Goal: Transaction & Acquisition: Purchase product/service

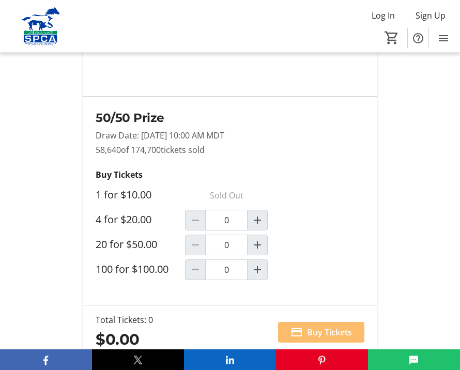
scroll to position [942, 0]
click at [260, 264] on mat-icon "Increment by one" at bounding box center [257, 270] width 12 height 12
type input "1"
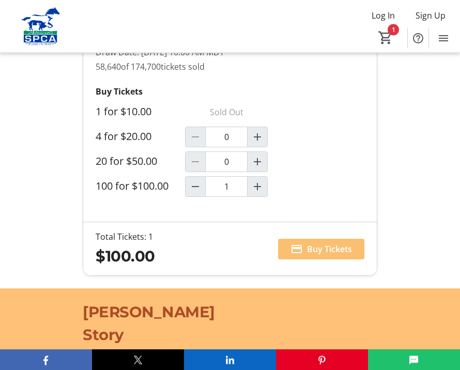
scroll to position [1025, 0]
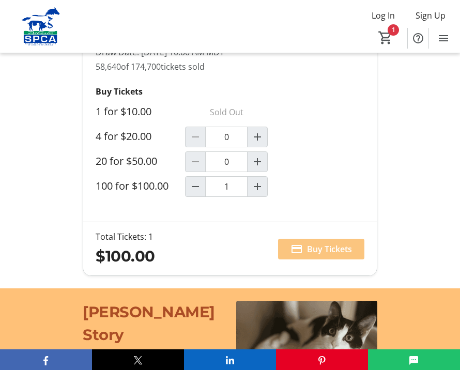
click at [312, 237] on span at bounding box center [321, 249] width 86 height 25
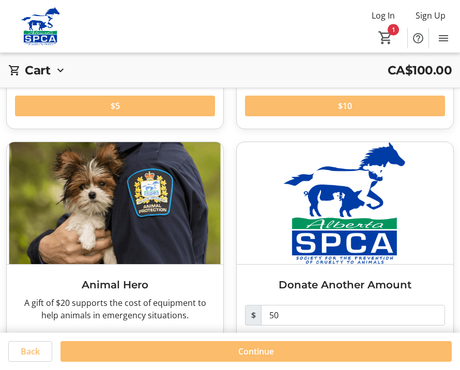
scroll to position [237, 0]
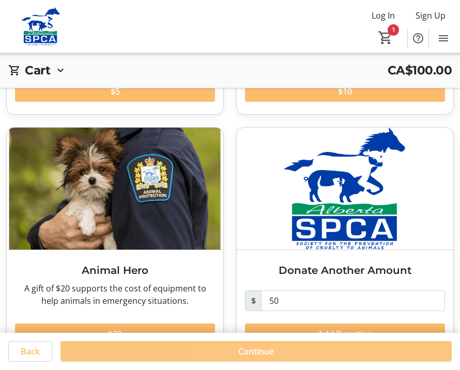
click at [275, 364] on span at bounding box center [257, 351] width 392 height 25
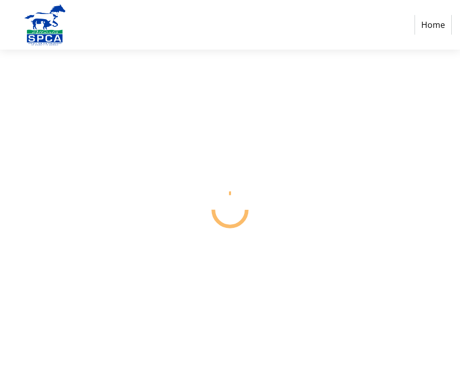
select select "CA"
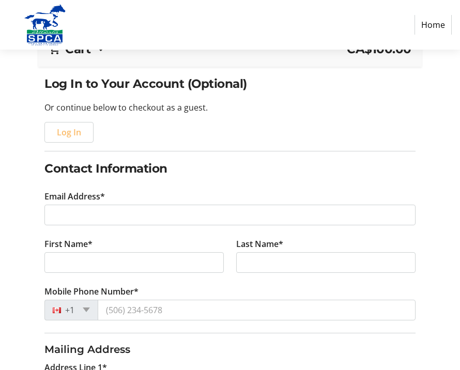
scroll to position [75, 0]
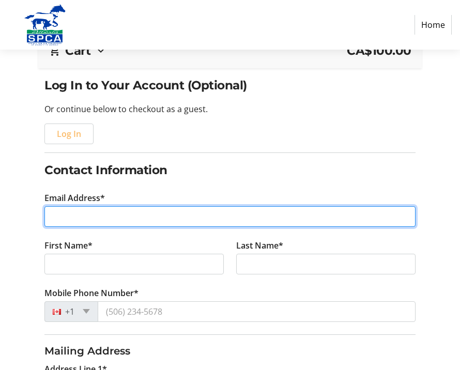
click at [131, 215] on input "Email Address*" at bounding box center [229, 216] width 371 height 21
type input "[EMAIL_ADDRESS][PERSON_NAME][DOMAIN_NAME]"
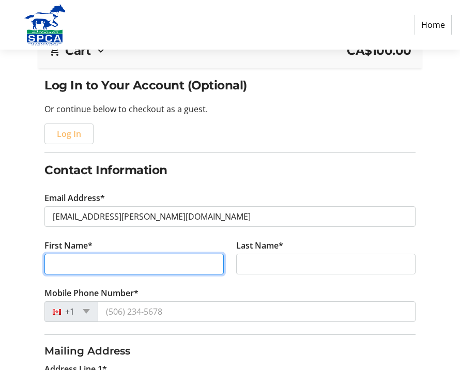
click at [81, 264] on input "First Name*" at bounding box center [133, 264] width 179 height 21
type input "Mei"
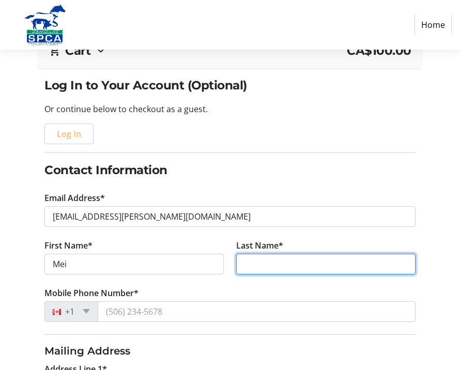
click at [262, 259] on input "Last Name*" at bounding box center [325, 264] width 179 height 21
type input "[PERSON_NAME]"
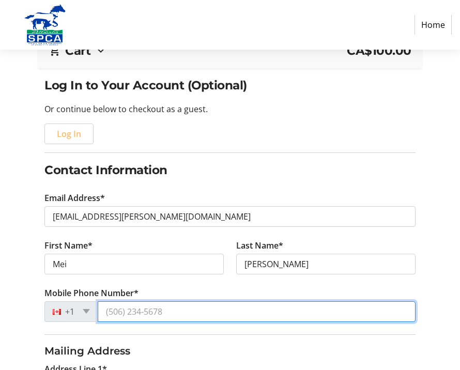
click at [218, 310] on input "Mobile Phone Number*" at bounding box center [257, 312] width 318 height 21
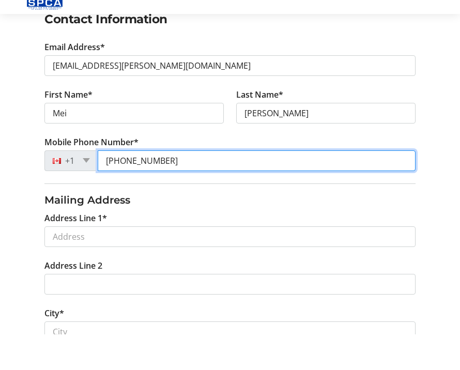
scroll to position [193, 0]
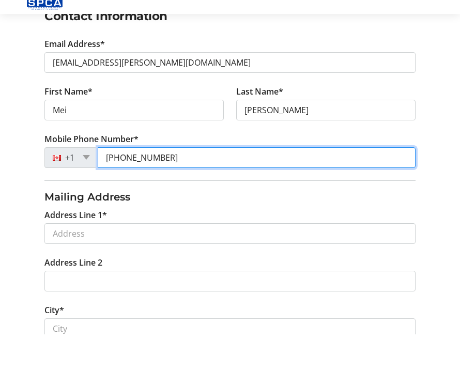
type input "[PHONE_NUMBER]"
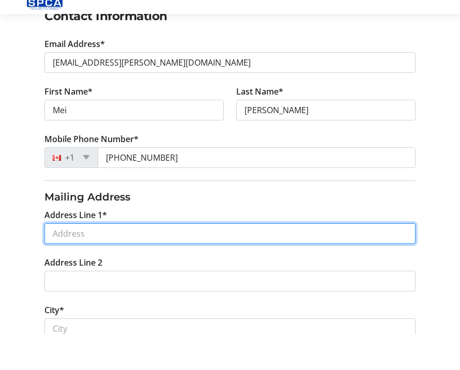
click at [243, 259] on input "Address Line 1*" at bounding box center [229, 269] width 371 height 21
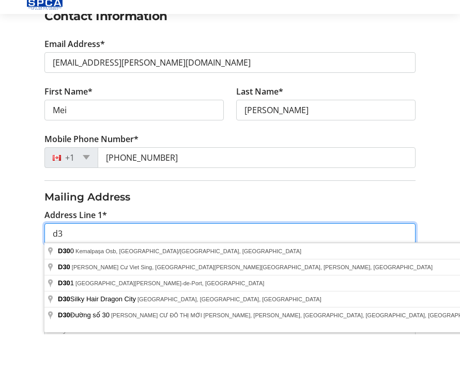
type input "d"
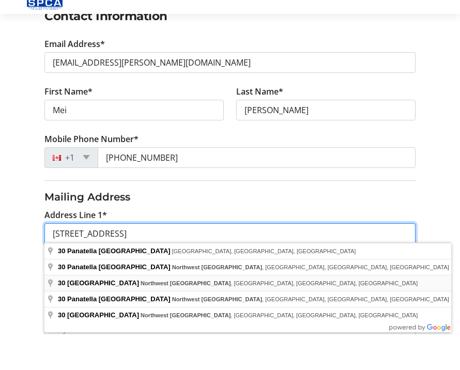
scroll to position [199, 0]
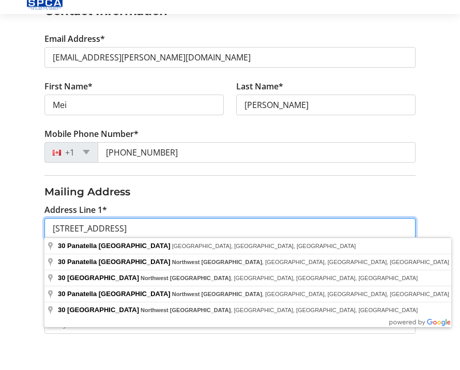
type input "[STREET_ADDRESS]"
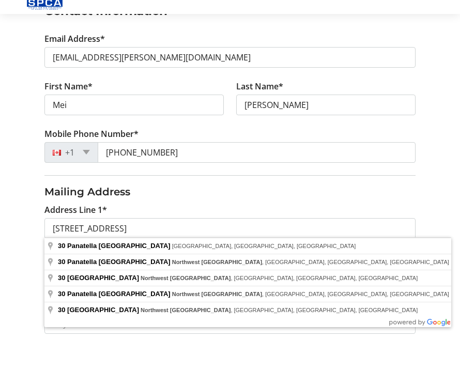
click at [332, 289] on tr-form-field "Address Line 2" at bounding box center [230, 311] width 384 height 48
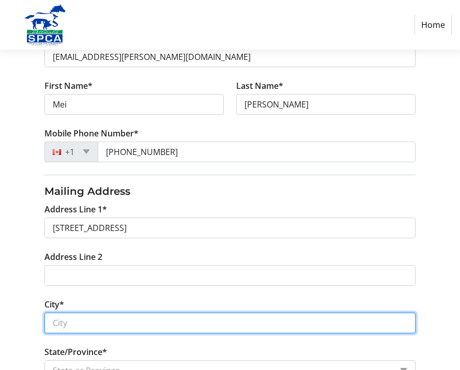
scroll to position [234, 0]
click at [82, 321] on input "City*" at bounding box center [229, 323] width 371 height 21
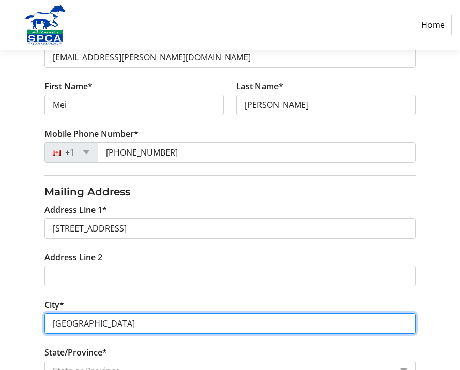
type input "[GEOGRAPHIC_DATA]"
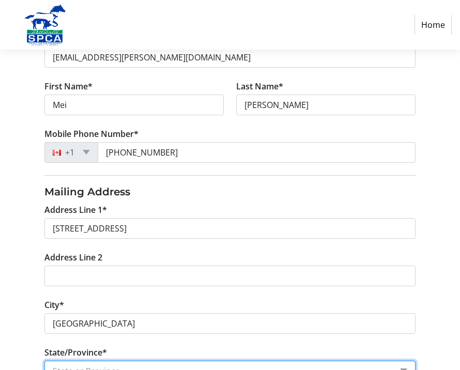
scroll to position [419, 0]
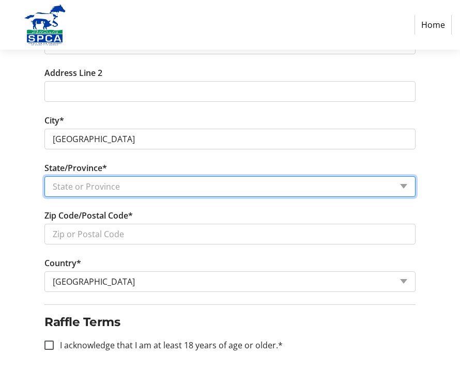
select select "AB"
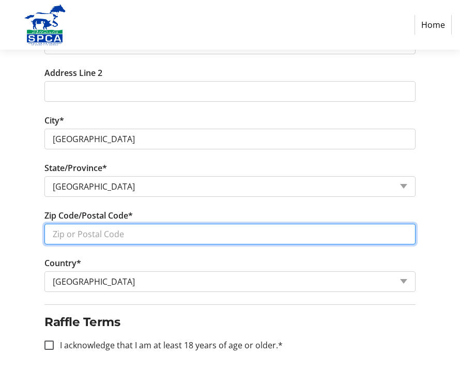
click at [213, 235] on input "Zip Code/Postal Code*" at bounding box center [229, 234] width 371 height 21
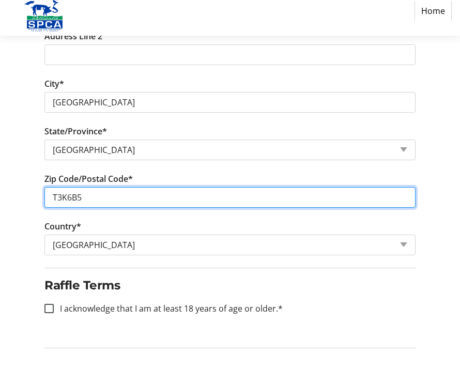
scroll to position [470, 0]
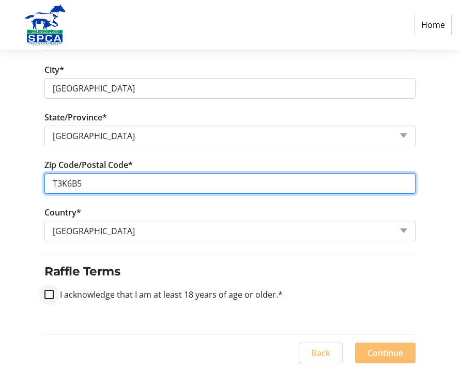
type input "T3K6B5"
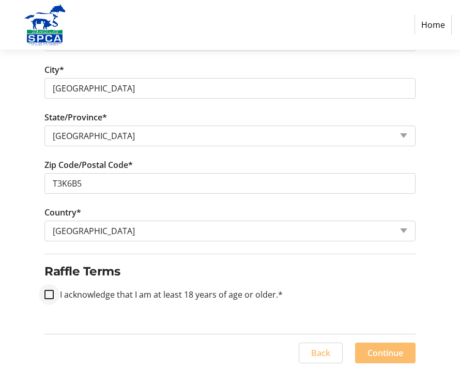
click at [52, 300] on div at bounding box center [49, 294] width 25 height 25
checkbox input "true"
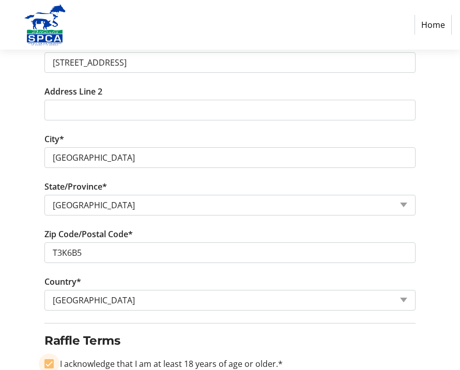
scroll to position [434, 0]
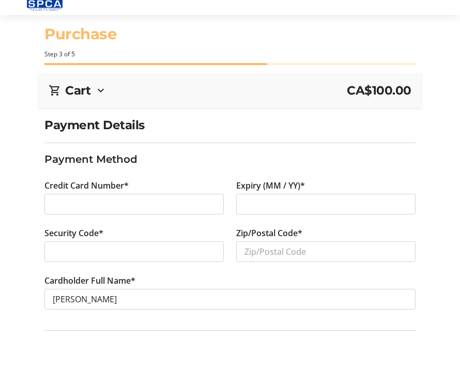
click at [372, 229] on div at bounding box center [325, 239] width 179 height 21
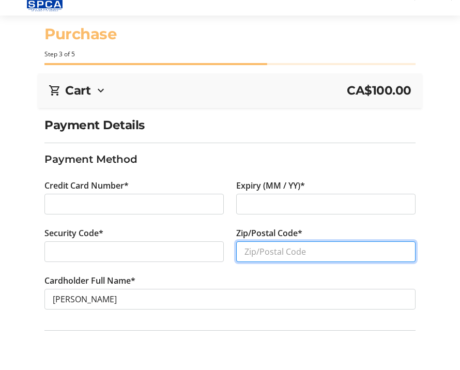
click at [357, 276] on input "Zip/Postal Code*" at bounding box center [325, 286] width 179 height 21
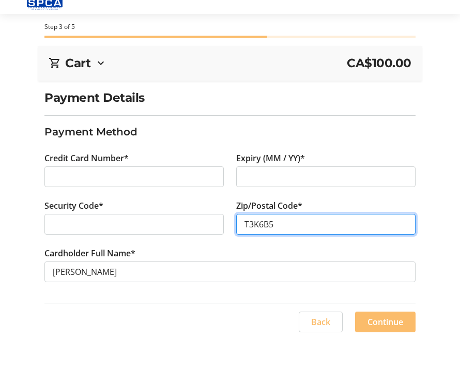
scroll to position [36, 0]
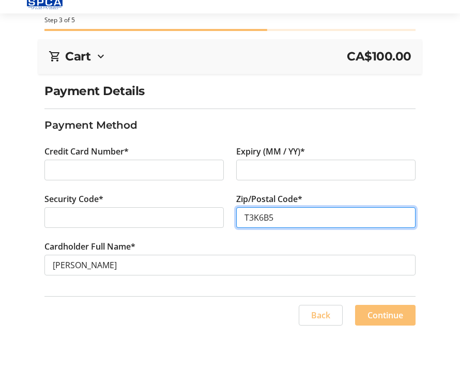
type input "T3K6B5"
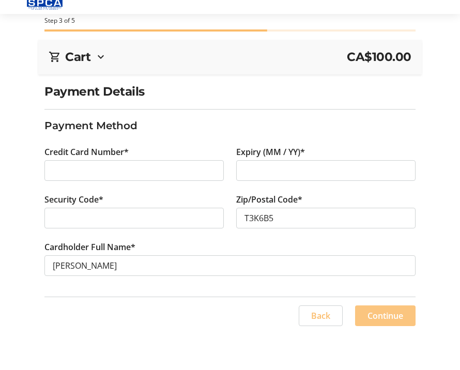
click at [376, 346] on span "Continue" at bounding box center [386, 352] width 36 height 12
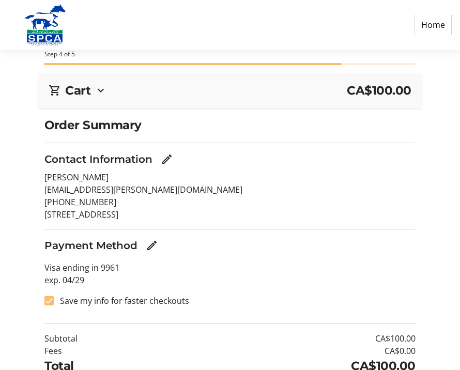
scroll to position [58, 0]
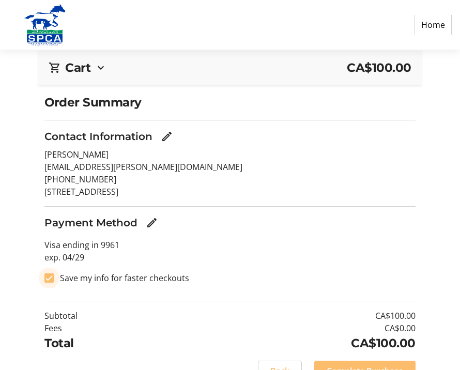
click at [52, 277] on input "Save my info for faster checkouts" at bounding box center [48, 278] width 9 height 9
checkbox input "false"
click at [347, 370] on span "Complete Purchase" at bounding box center [365, 371] width 77 height 12
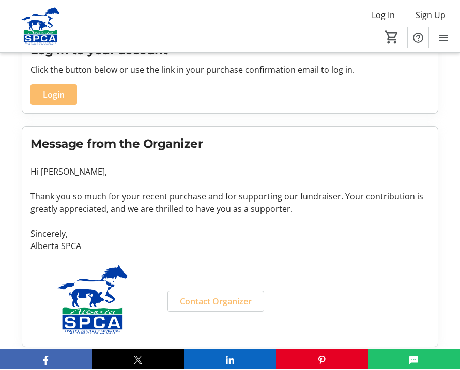
scroll to position [287, 0]
